Goal: Transaction & Acquisition: Purchase product/service

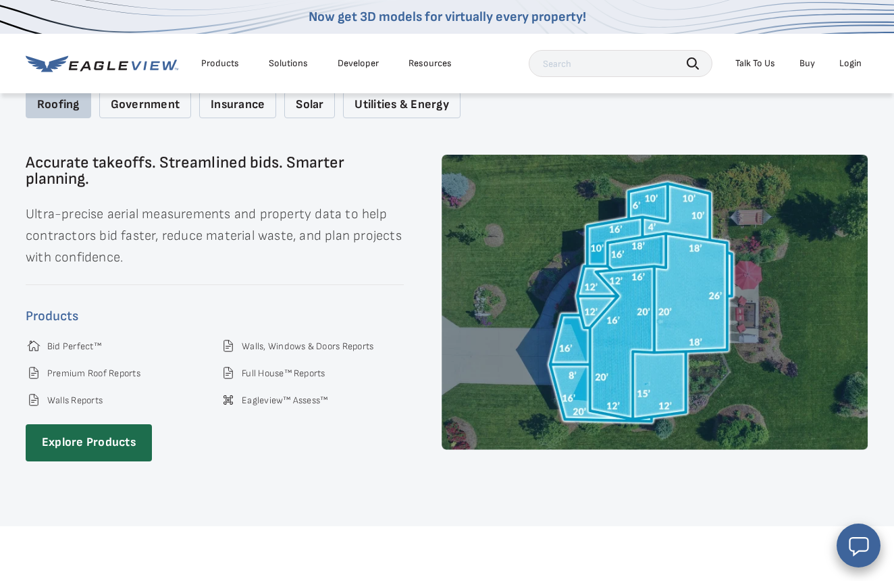
scroll to position [1789, 0]
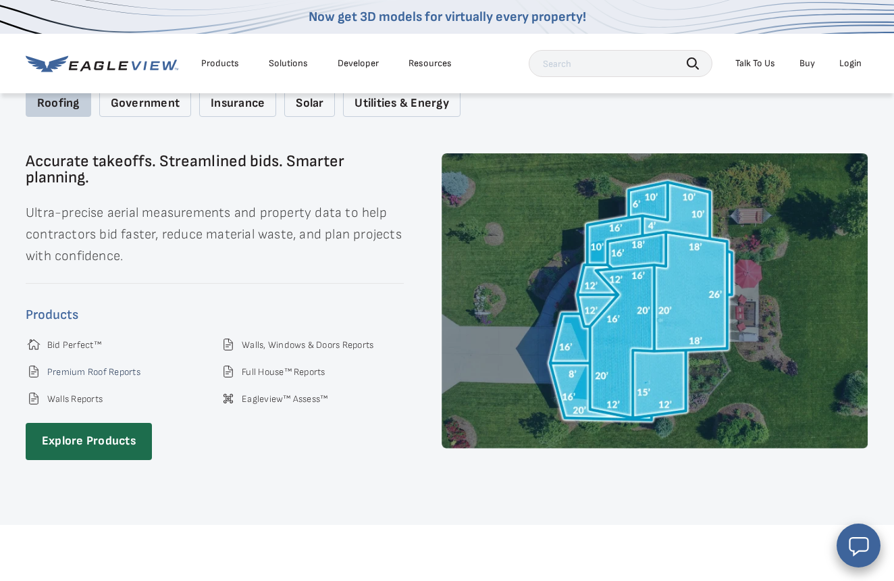
click at [83, 366] on link "Premium Roof Reports" at bounding box center [93, 372] width 93 height 12
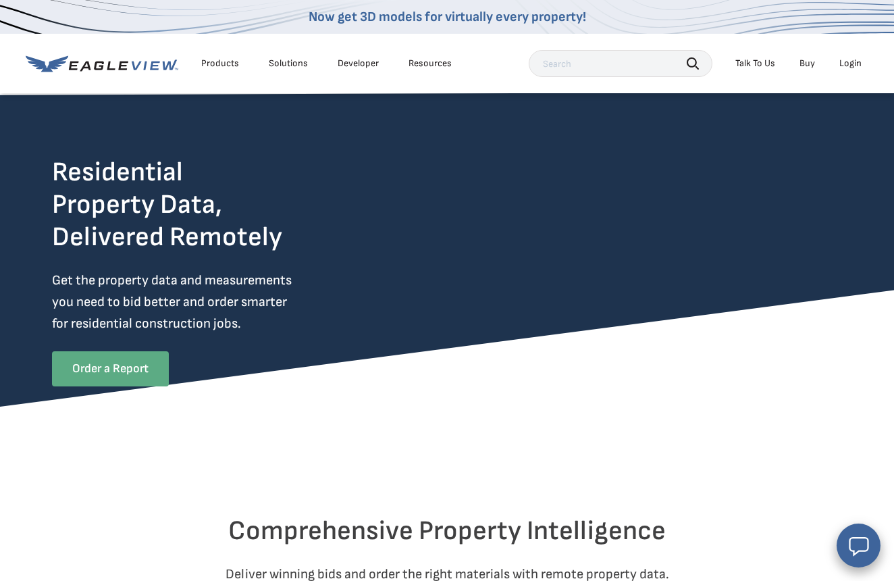
click at [112, 369] on link "Order a Report" at bounding box center [110, 368] width 117 height 35
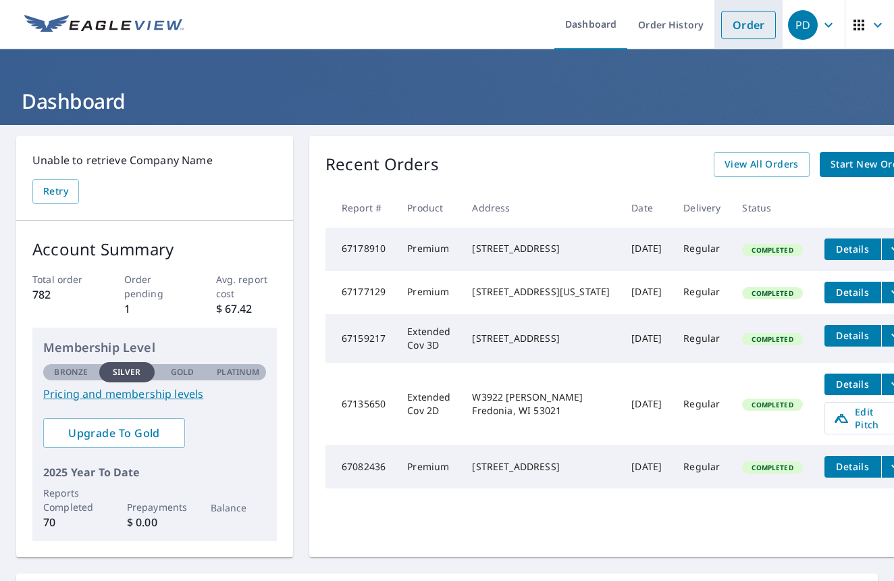
click at [750, 20] on link "Order" at bounding box center [748, 25] width 55 height 28
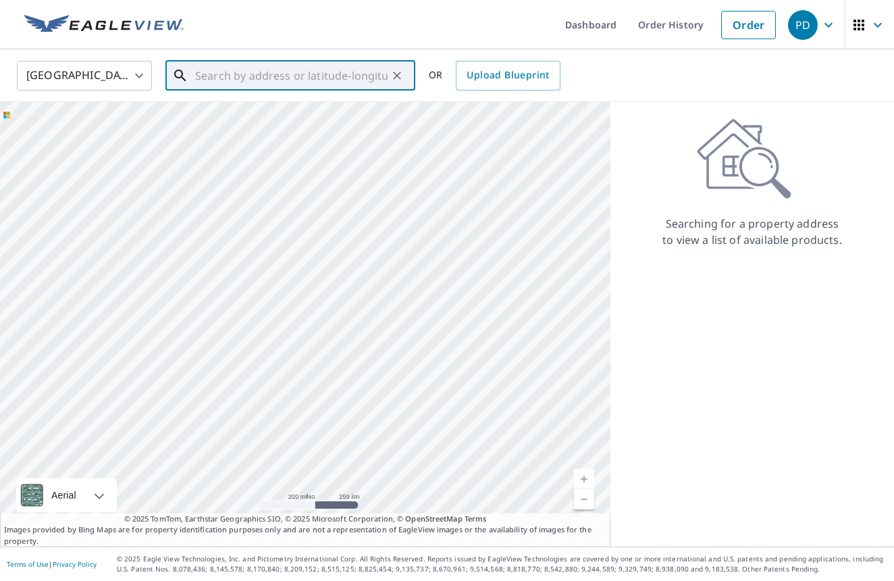
click at [220, 78] on input "text" at bounding box center [291, 76] width 192 height 38
click at [320, 74] on input "text" at bounding box center [291, 76] width 192 height 38
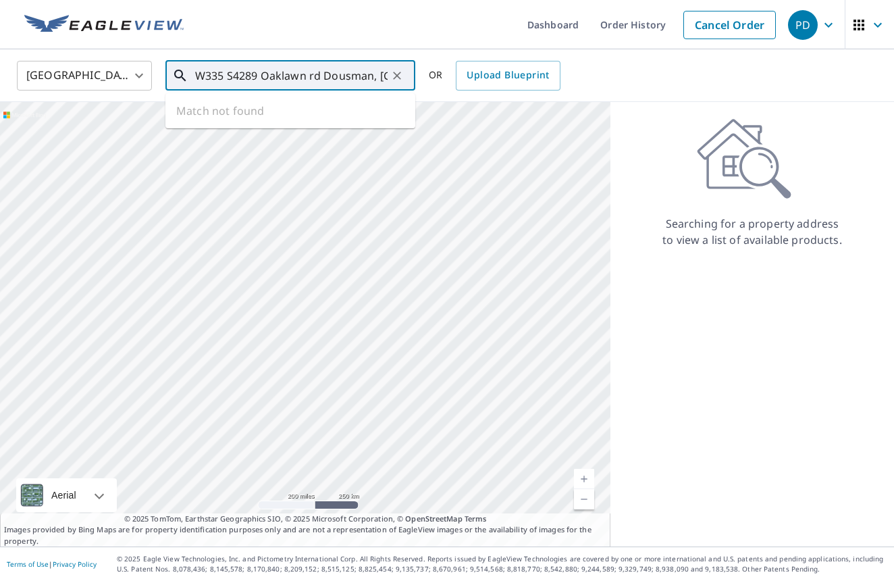
click at [182, 76] on icon at bounding box center [179, 75] width 11 height 11
click at [173, 75] on icon at bounding box center [180, 76] width 16 height 16
click at [220, 74] on input "W335 S4289 Oaklawn rd Dousman, [GEOGRAPHIC_DATA]" at bounding box center [291, 76] width 192 height 38
click at [349, 72] on input "S4289 Oaklawn rd Dousman, [GEOGRAPHIC_DATA]" at bounding box center [291, 76] width 192 height 38
click at [336, 80] on input "S4289 Oaklawn rd Dousman, [GEOGRAPHIC_DATA]" at bounding box center [291, 76] width 192 height 38
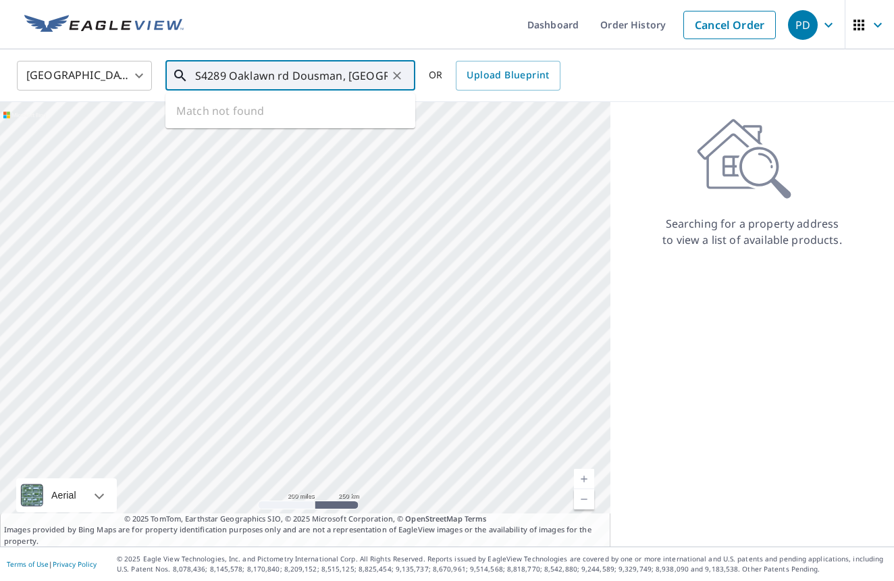
click at [364, 75] on input "S4289 Oaklawn rd Dousman, [GEOGRAPHIC_DATA]" at bounding box center [291, 76] width 192 height 38
type input "[STREET_ADDRESS]"
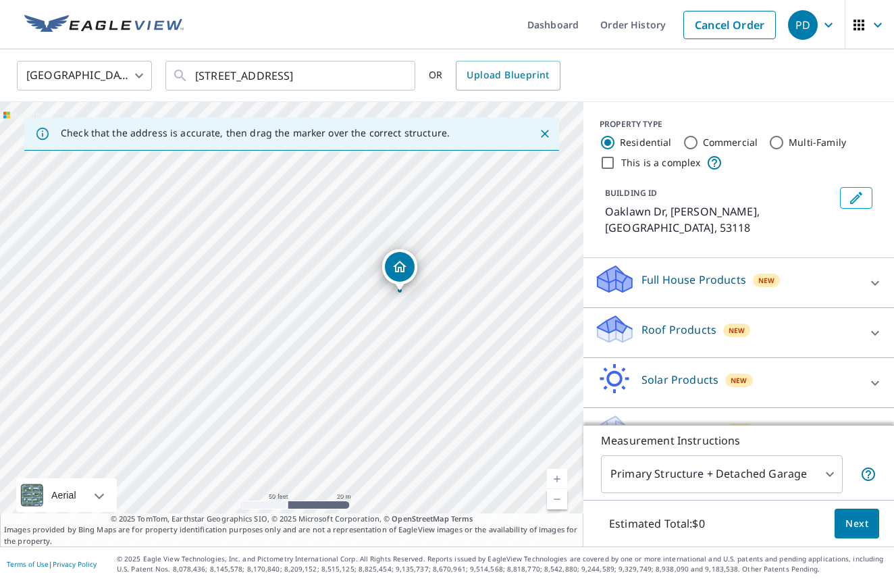
drag, startPoint x: 407, startPoint y: 336, endPoint x: 517, endPoint y: 306, distance: 113.4
click at [517, 306] on div "Oaklawn Dr Dousman, WI 53118" at bounding box center [292, 324] width 584 height 444
drag, startPoint x: 396, startPoint y: 268, endPoint x: 211, endPoint y: 267, distance: 185.1
drag, startPoint x: 140, startPoint y: 357, endPoint x: 415, endPoint y: 298, distance: 281.8
click at [415, 298] on div "W335S4289 Oaklawn Dr Dousman, WI 53118" at bounding box center [292, 324] width 584 height 444
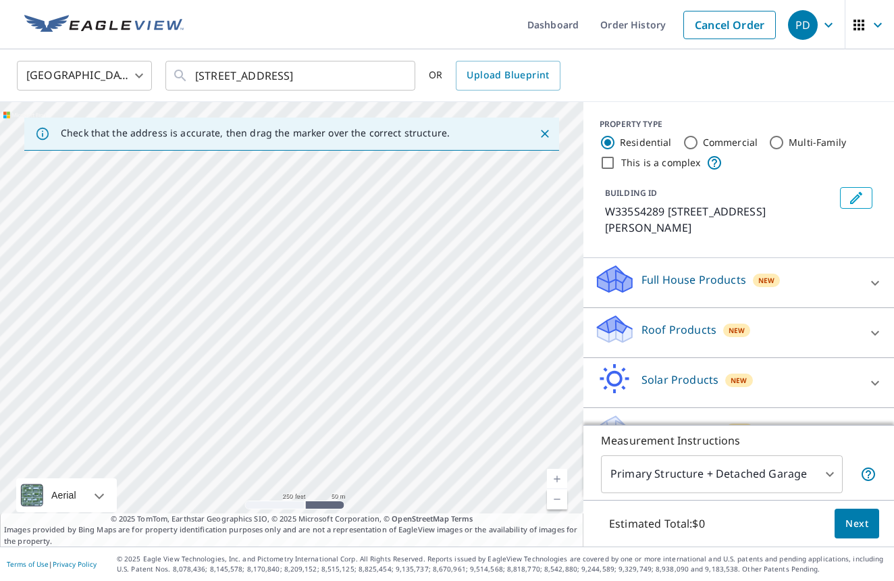
drag, startPoint x: 355, startPoint y: 302, endPoint x: 245, endPoint y: 394, distance: 143.4
click at [245, 394] on div "W335S4289 Oaklawn Dr Dousman, WI 53118" at bounding box center [292, 324] width 584 height 444
drag, startPoint x: 309, startPoint y: 301, endPoint x: 235, endPoint y: 153, distance: 165.5
click at [235, 153] on div "W335S4289 Oaklawn Dr Dousman, WI 53118" at bounding box center [292, 324] width 584 height 444
drag, startPoint x: 367, startPoint y: 422, endPoint x: 374, endPoint y: 310, distance: 112.3
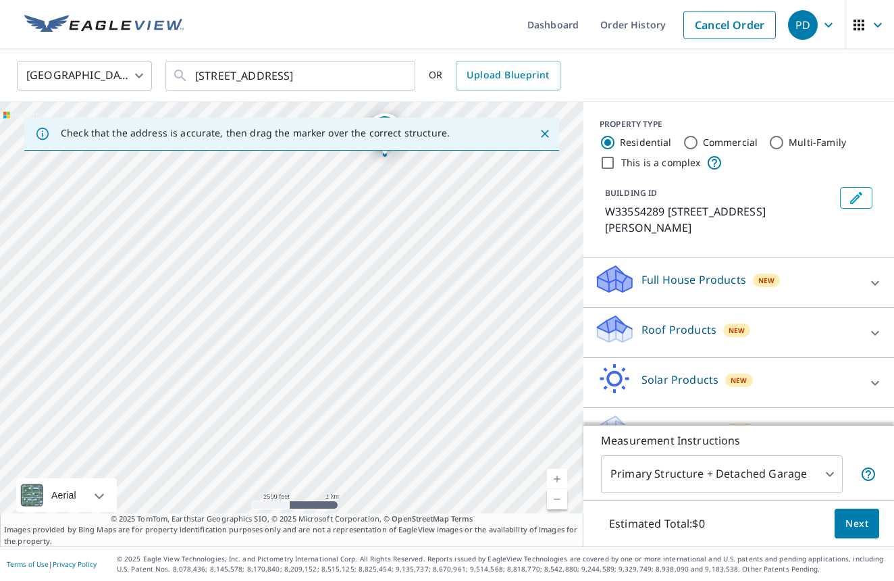
click at [374, 310] on div "W335S4289 Oaklawn Dr Dousman, WI 53118" at bounding box center [292, 324] width 584 height 444
drag, startPoint x: 51, startPoint y: 321, endPoint x: 299, endPoint y: 329, distance: 248.0
click at [299, 329] on div "W335S4289 Oaklawn Dr Dousman, WI 53118" at bounding box center [292, 324] width 584 height 444
drag, startPoint x: 112, startPoint y: 243, endPoint x: 305, endPoint y: 269, distance: 194.2
click at [305, 269] on div "W335S4289 Oaklawn Dr Dousman, WI 53118" at bounding box center [292, 324] width 584 height 444
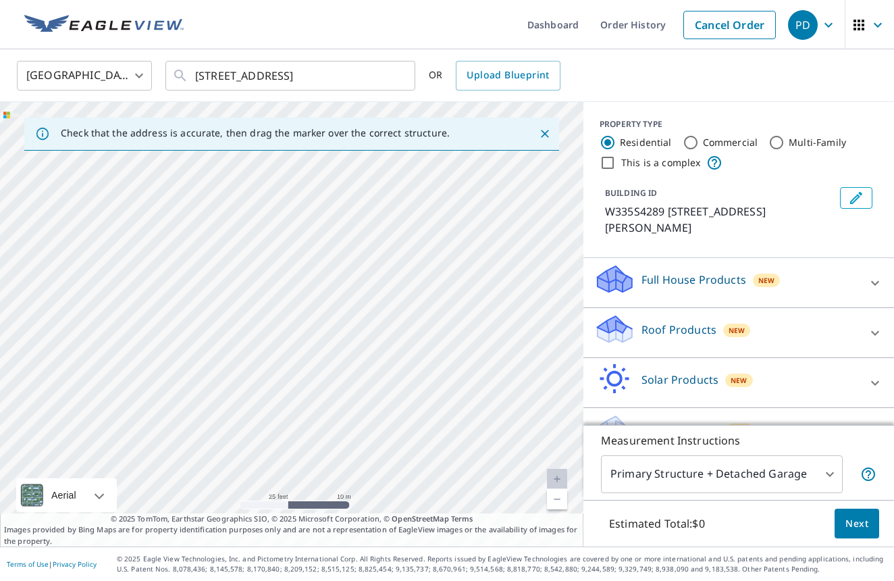
drag, startPoint x: 163, startPoint y: 242, endPoint x: 450, endPoint y: 309, distance: 295.4
click at [450, 309] on div "W335S4289 Oaklawn Dr Dousman, WI 53118" at bounding box center [292, 324] width 584 height 444
drag, startPoint x: 163, startPoint y: 318, endPoint x: 330, endPoint y: 244, distance: 182.6
click at [330, 244] on div "W335S4289 Oaklawn Dr Dousman, WI 53118" at bounding box center [292, 324] width 584 height 444
drag, startPoint x: 422, startPoint y: 257, endPoint x: 288, endPoint y: 269, distance: 134.9
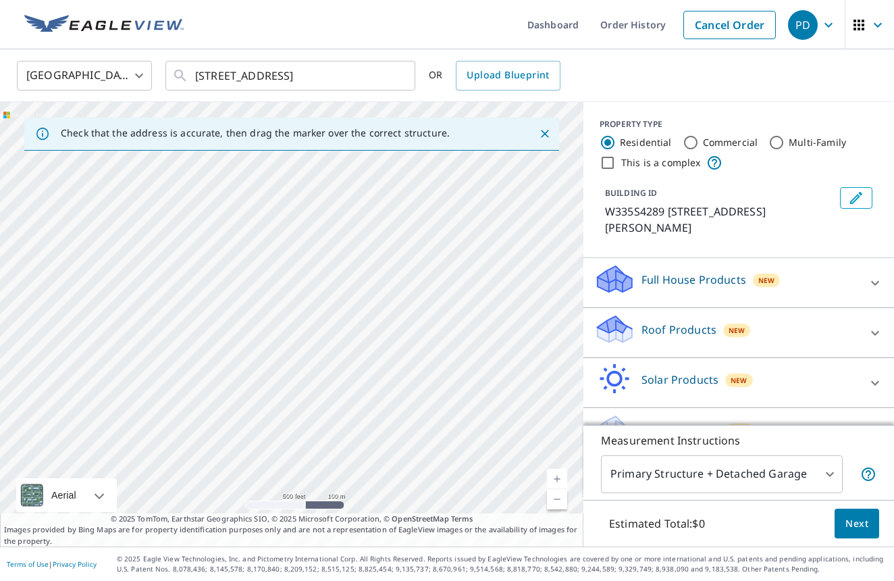
click at [288, 269] on div "W335S4289 Oaklawn Dr Dousman, WI 53118" at bounding box center [292, 324] width 584 height 444
drag, startPoint x: 228, startPoint y: 374, endPoint x: 208, endPoint y: 324, distance: 54.6
click at [208, 324] on div "W335S4289 Oaklawn Dr Dousman, WI 53118" at bounding box center [292, 324] width 584 height 444
drag, startPoint x: 274, startPoint y: 418, endPoint x: 244, endPoint y: 332, distance: 91.6
click at [244, 332] on div "W335S4289 Oaklawn Dr Dousman, WI 53118" at bounding box center [292, 324] width 584 height 444
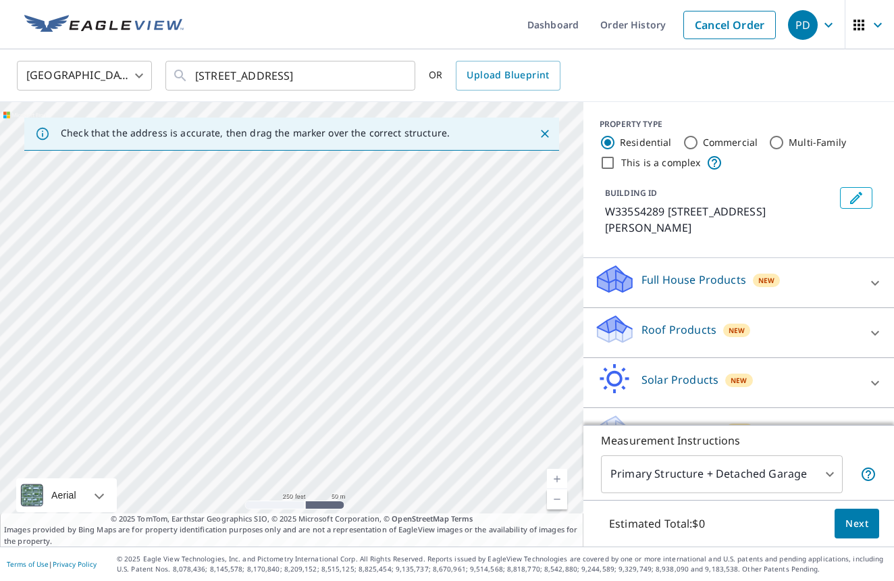
drag, startPoint x: 247, startPoint y: 387, endPoint x: 323, endPoint y: 186, distance: 214.6
click at [323, 186] on div "W335S4289 Oaklawn Dr Dousman, WI 53118" at bounding box center [292, 324] width 584 height 444
drag, startPoint x: 353, startPoint y: 243, endPoint x: 352, endPoint y: 386, distance: 143.2
click at [352, 386] on div "W335S4289 Oaklawn Dr Dousman, WI 53118" at bounding box center [292, 324] width 584 height 444
drag, startPoint x: 397, startPoint y: 284, endPoint x: 301, endPoint y: 381, distance: 137.1
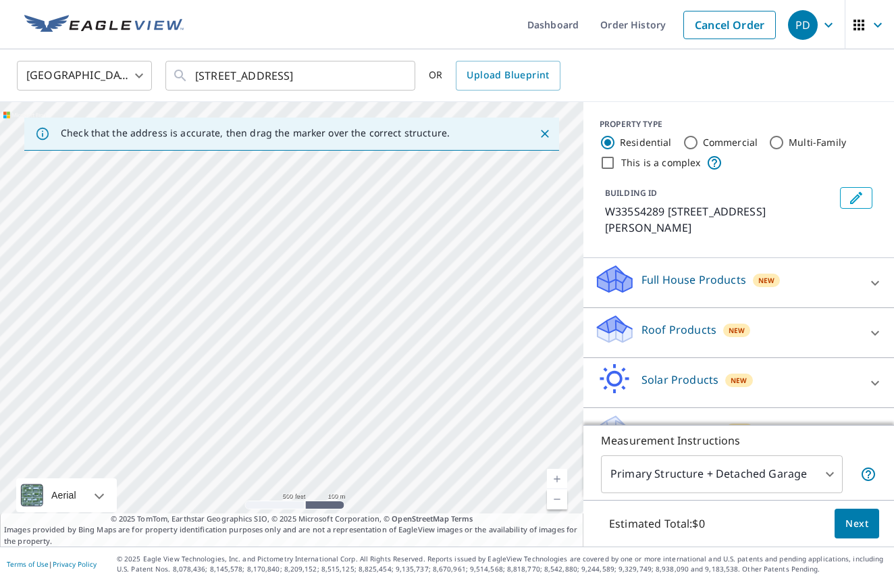
click at [301, 381] on div "W335S4289 Oaklawn Dr Dousman, WI 53118" at bounding box center [292, 324] width 584 height 444
drag, startPoint x: 301, startPoint y: 381, endPoint x: 257, endPoint y: 245, distance: 142.7
click at [257, 245] on div "W335S4289 Oaklawn Dr Dousman, WI 53118" at bounding box center [292, 324] width 584 height 444
drag, startPoint x: 348, startPoint y: 230, endPoint x: 167, endPoint y: 325, distance: 204.5
click at [167, 326] on div "W335S4289 Oaklawn Dr Dousman, WI 53118" at bounding box center [292, 324] width 584 height 444
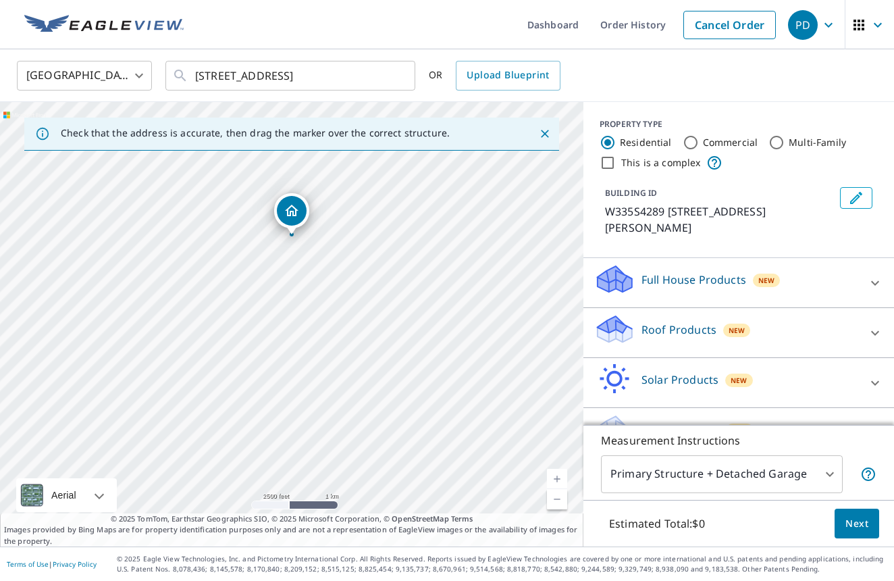
drag, startPoint x: 465, startPoint y: 213, endPoint x: 483, endPoint y: 302, distance: 90.2
click at [483, 302] on div "W335S4289 Oaklawn Dr Dousman, WI 53118" at bounding box center [292, 324] width 584 height 444
drag, startPoint x: 278, startPoint y: 235, endPoint x: 284, endPoint y: 288, distance: 53.0
click at [284, 288] on div "W335S4289 Oaklawn Dr Dousman, WI 53118" at bounding box center [292, 324] width 584 height 444
drag, startPoint x: 320, startPoint y: 228, endPoint x: 290, endPoint y: 388, distance: 162.8
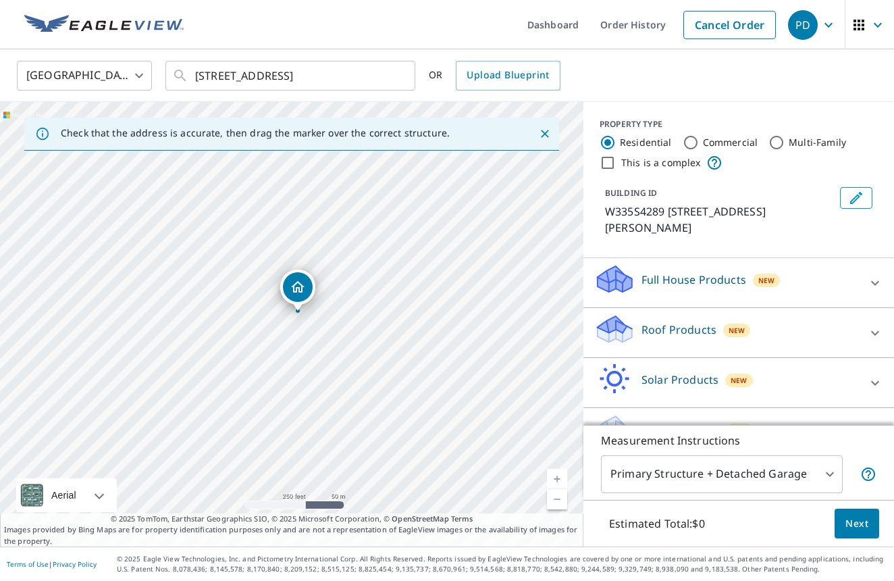
click at [290, 389] on div "W335S4289 Oaklawn Dr Dousman, WI 53118" at bounding box center [292, 324] width 584 height 444
click at [671, 334] on p "Roof Products" at bounding box center [679, 329] width 75 height 16
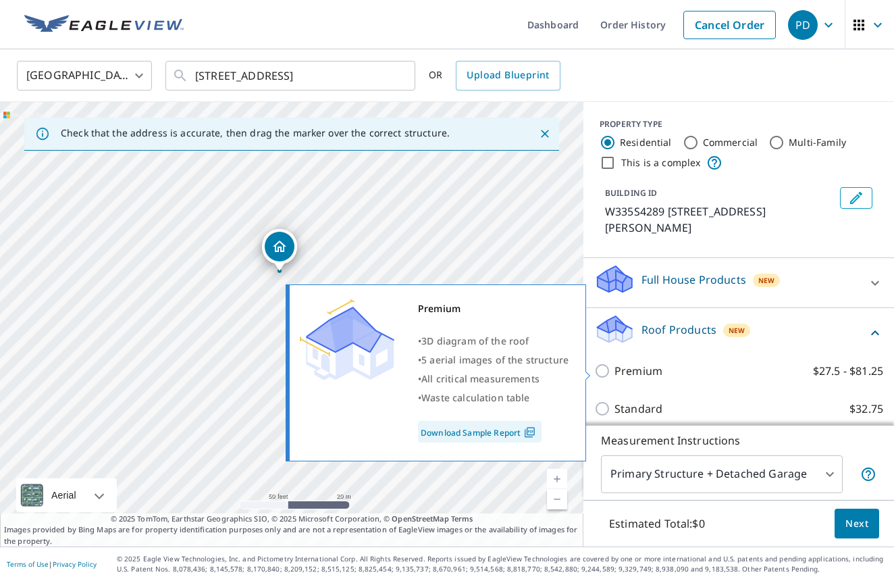
click at [601, 368] on input "Premium $27.5 - $81.25" at bounding box center [604, 371] width 20 height 16
checkbox input "true"
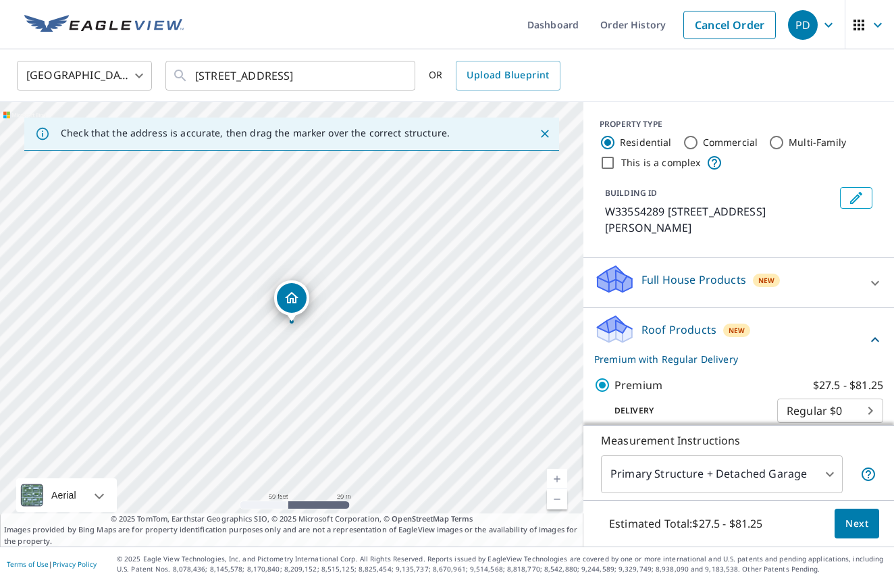
click at [862, 521] on span "Next" at bounding box center [857, 523] width 23 height 17
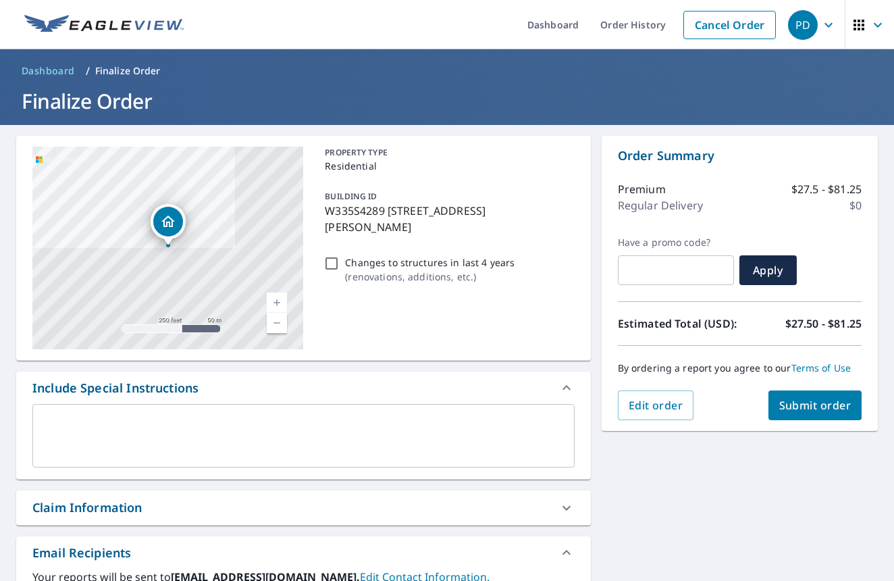
click at [812, 407] on span "Submit order" at bounding box center [815, 405] width 72 height 15
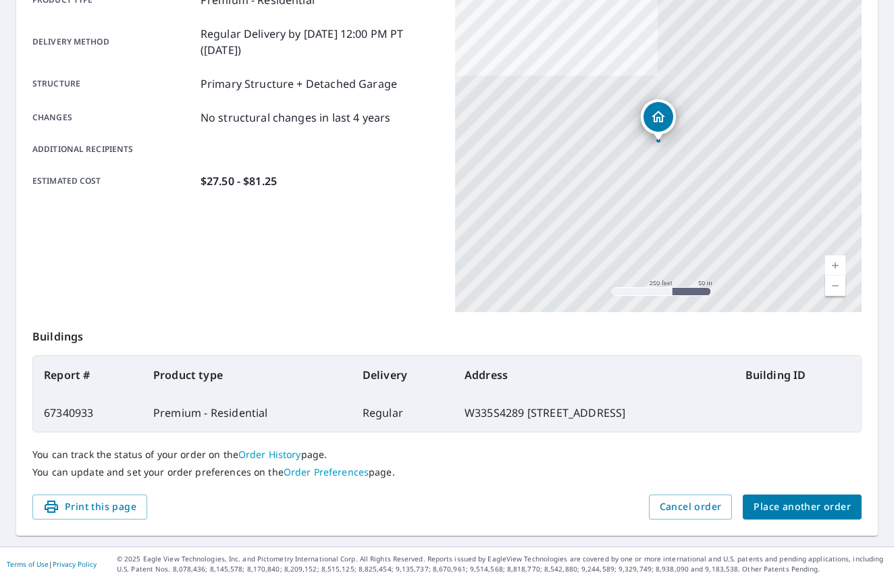
scroll to position [213, 0]
click at [769, 509] on span "Place another order" at bounding box center [802, 507] width 97 height 17
